Goal: Task Accomplishment & Management: Use online tool/utility

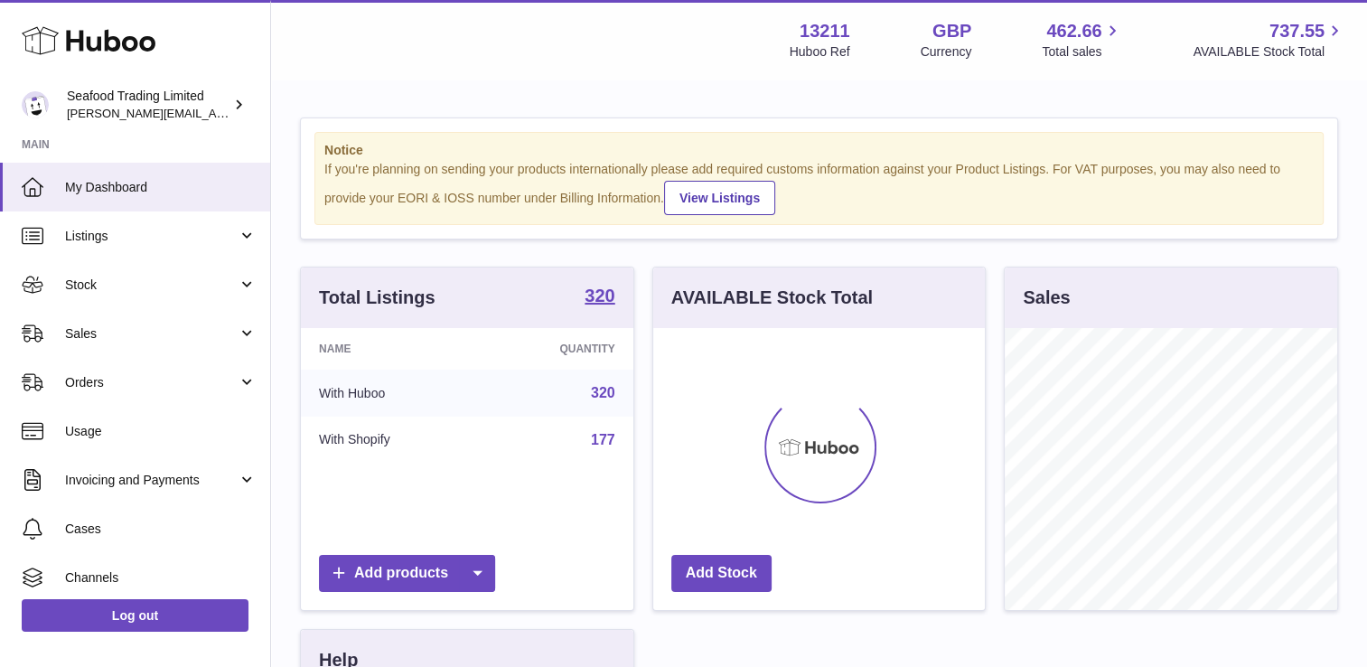
scroll to position [282, 332]
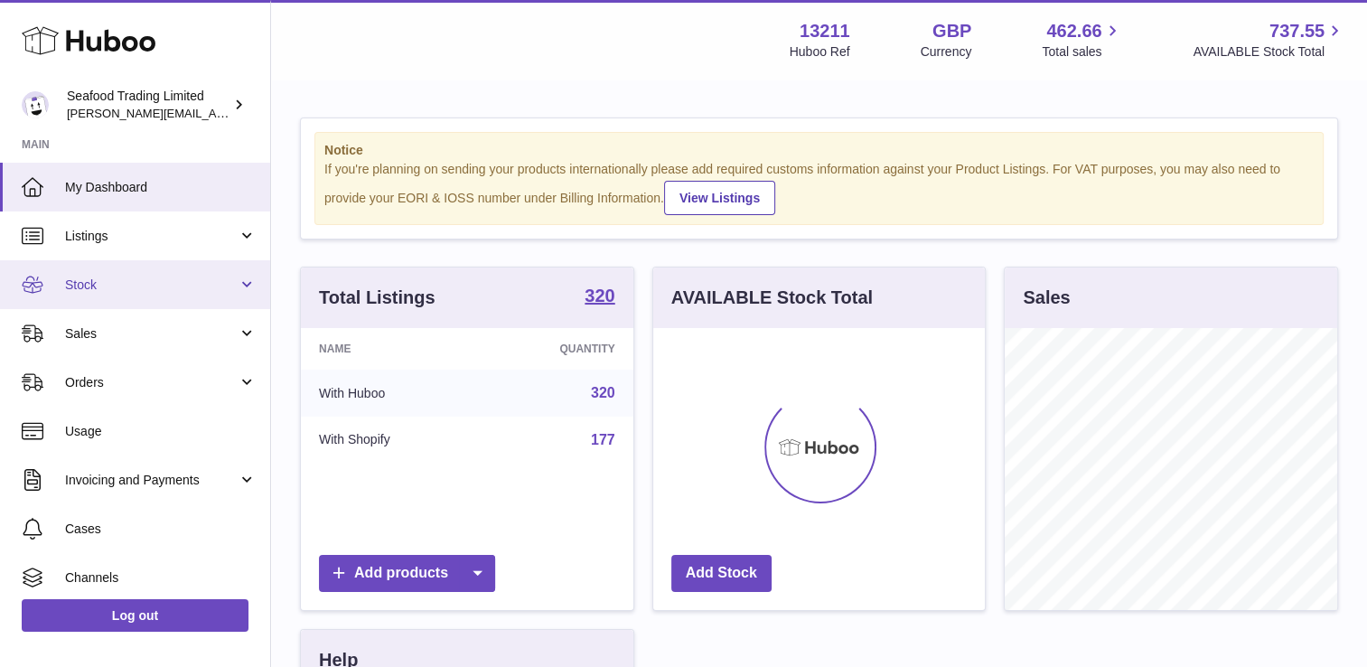
click at [149, 280] on span "Stock" at bounding box center [151, 284] width 173 height 17
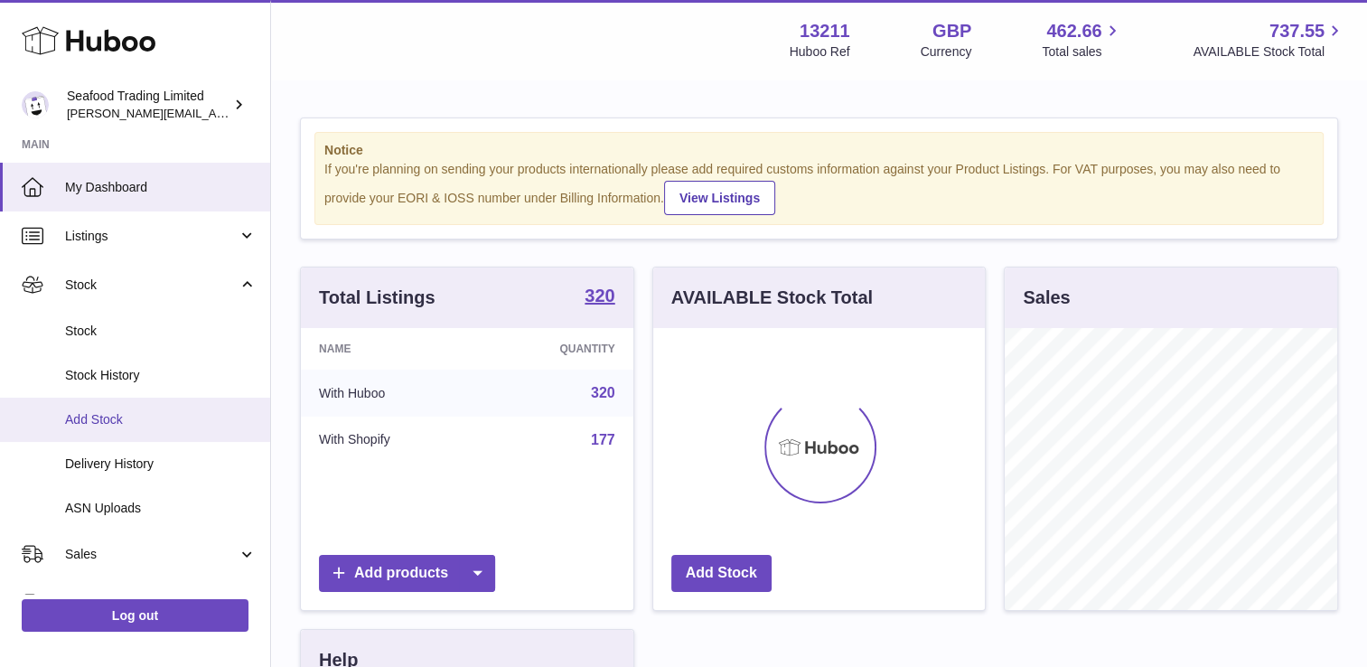
click at [89, 425] on span "Add Stock" at bounding box center [161, 419] width 192 height 17
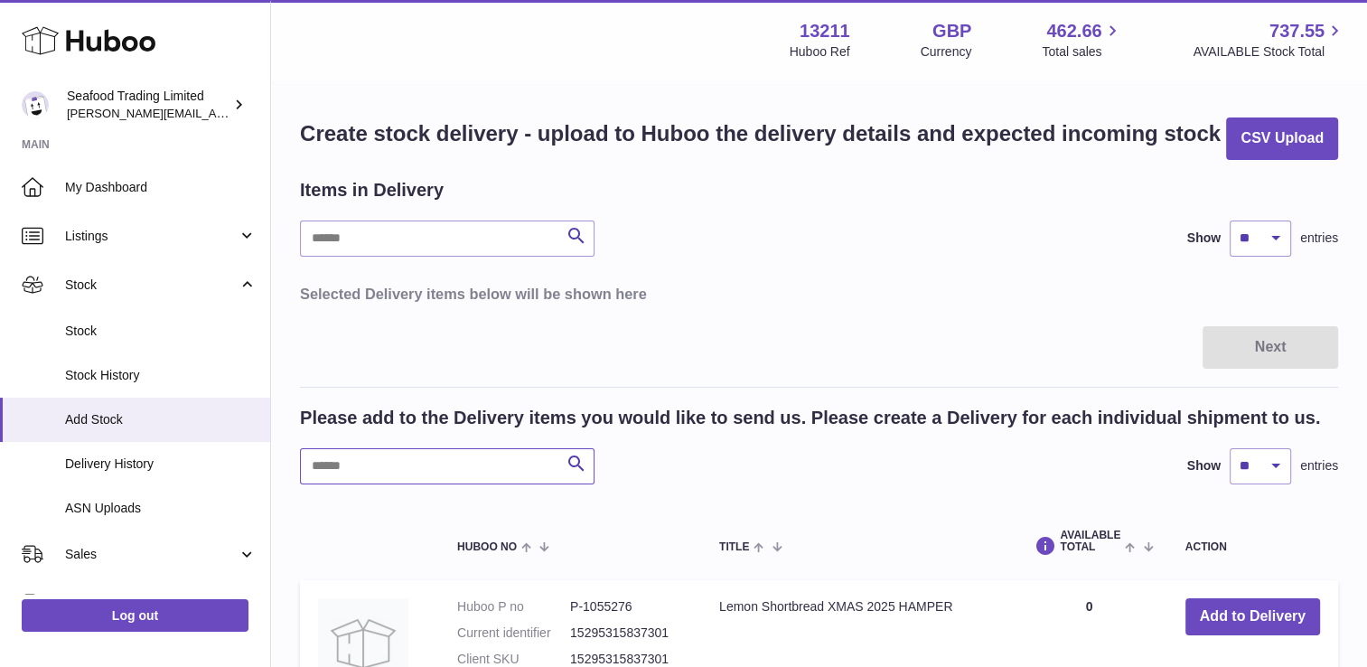
drag, startPoint x: 372, startPoint y: 446, endPoint x: 369, endPoint y: 455, distance: 9.4
click at [371, 453] on input "text" at bounding box center [447, 466] width 295 height 36
type input "*****"
